Goal: Information Seeking & Learning: Understand process/instructions

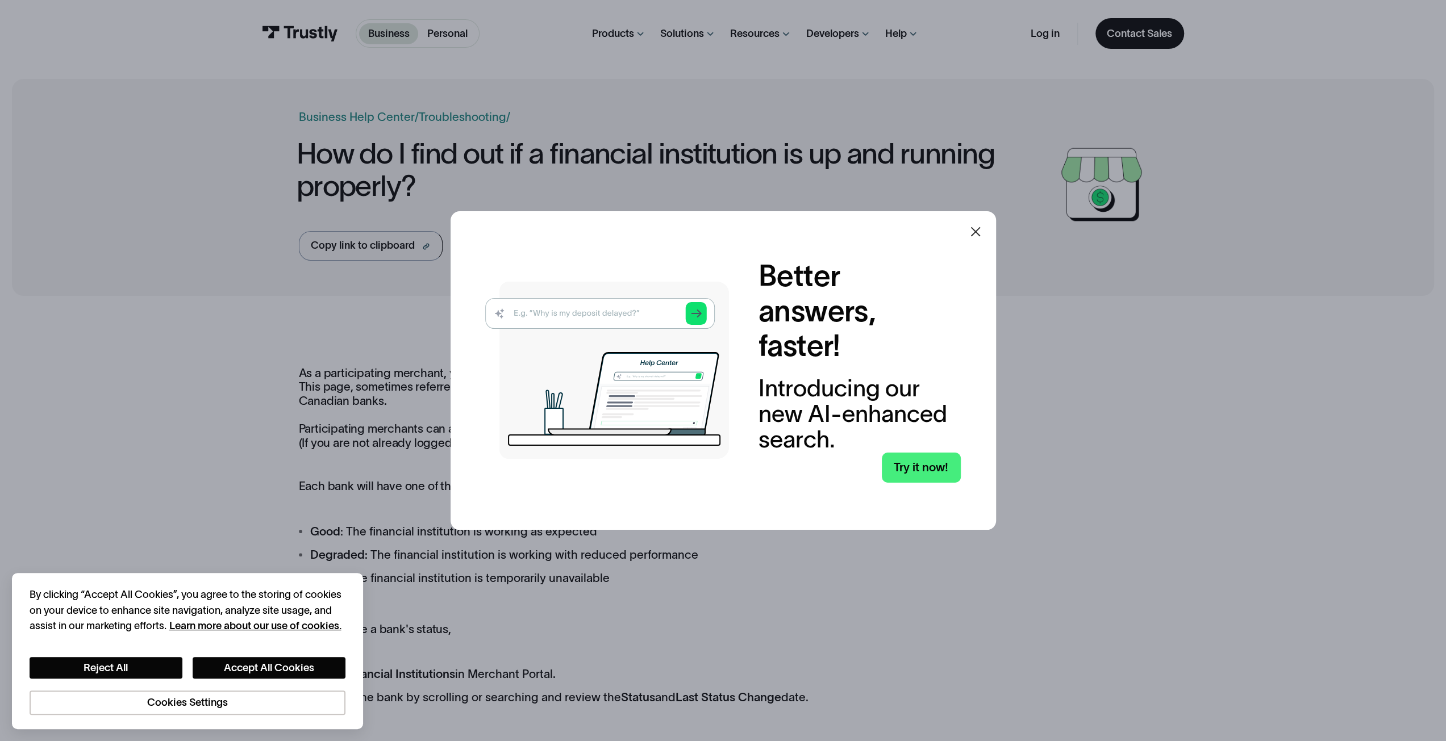
click at [974, 233] on icon at bounding box center [976, 232] width 14 height 14
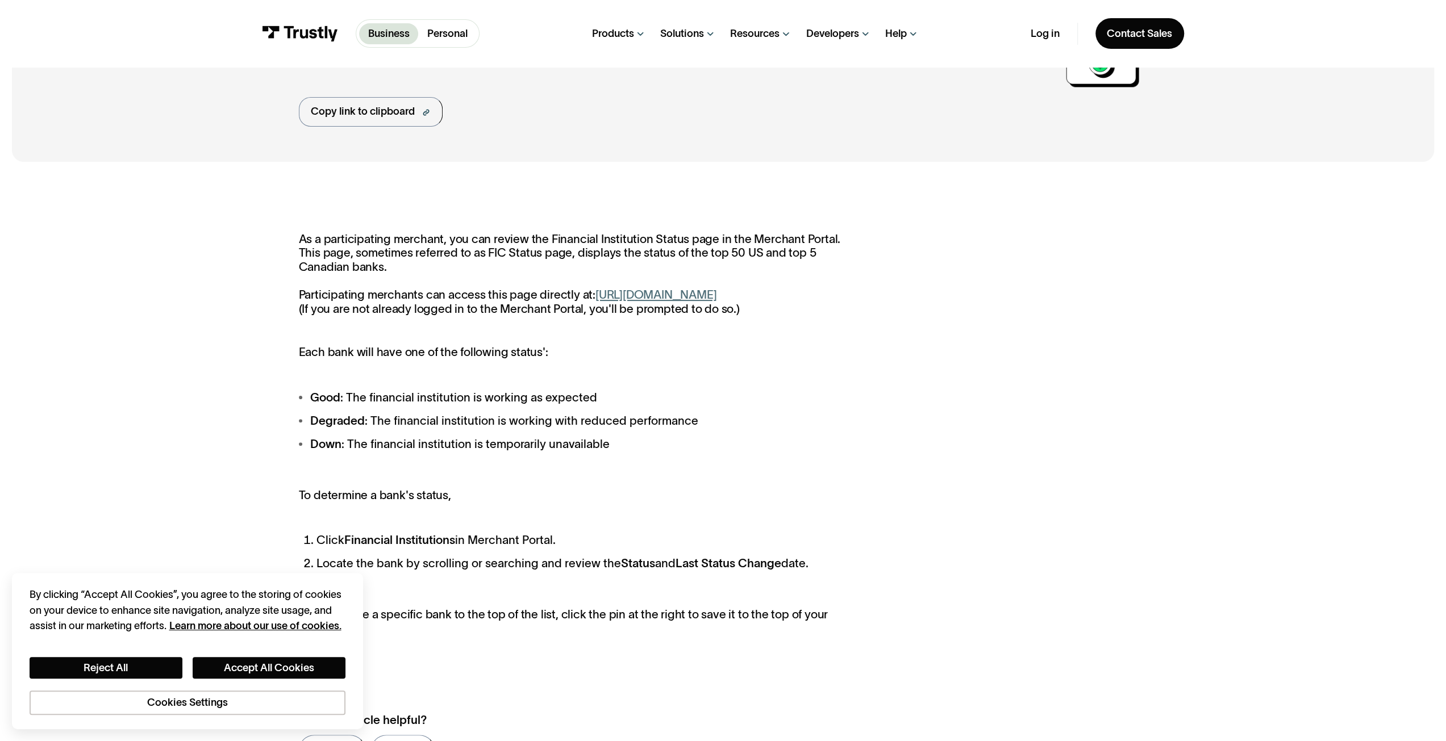
scroll to position [170, 0]
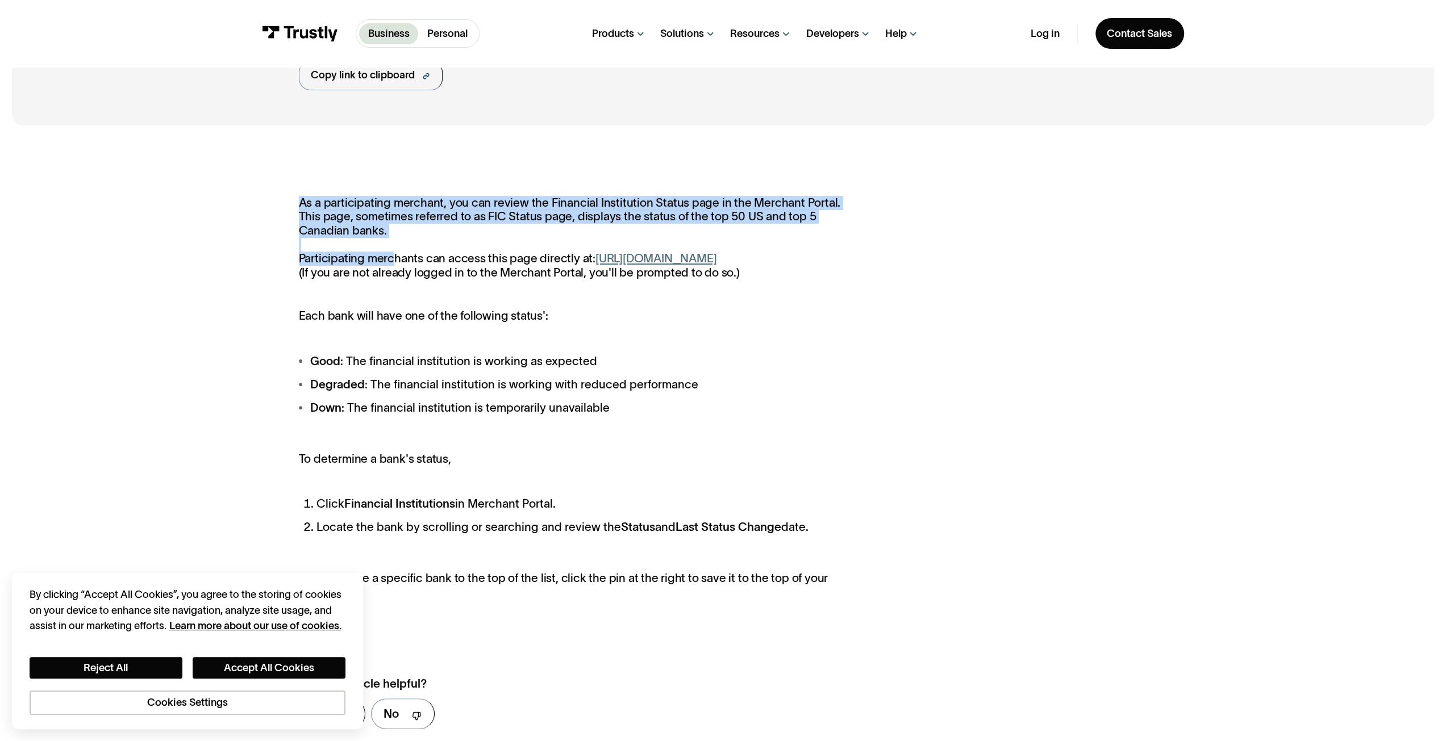
drag, startPoint x: 393, startPoint y: 261, endPoint x: 606, endPoint y: 296, distance: 215.4
click at [606, 296] on div "As a participating merchant, you can review the Financial Institution Status pa…" at bounding box center [572, 398] width 547 height 404
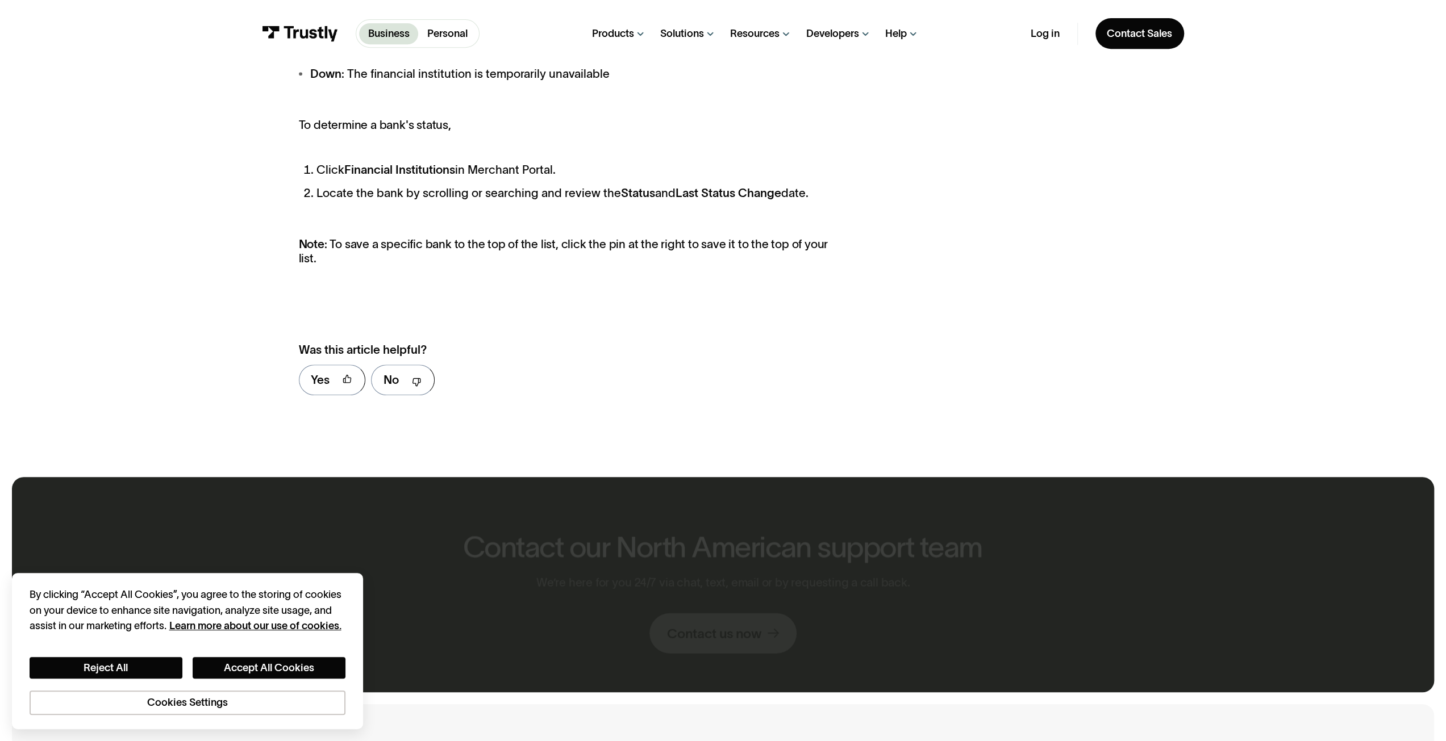
scroll to position [511, 0]
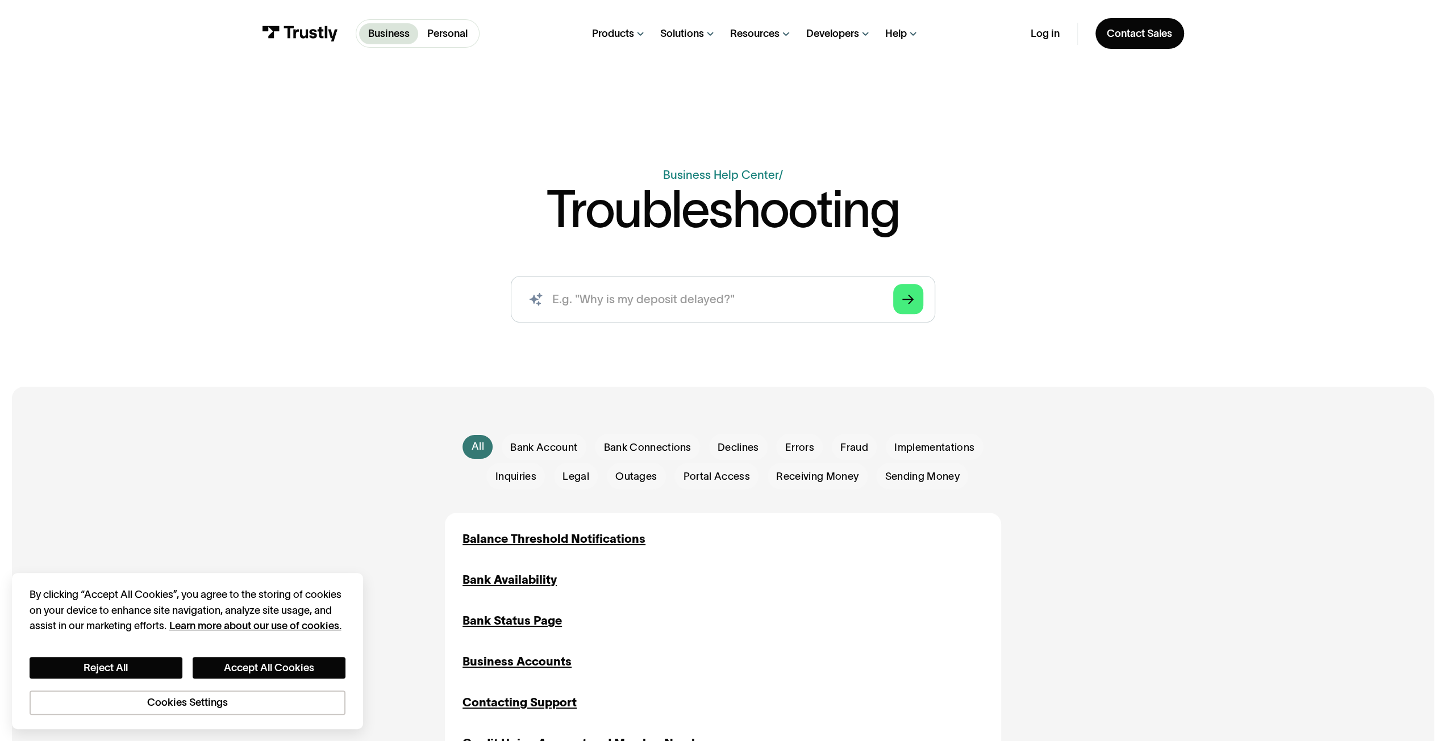
click at [297, 28] on img at bounding box center [300, 34] width 76 height 16
